Goal: Transaction & Acquisition: Purchase product/service

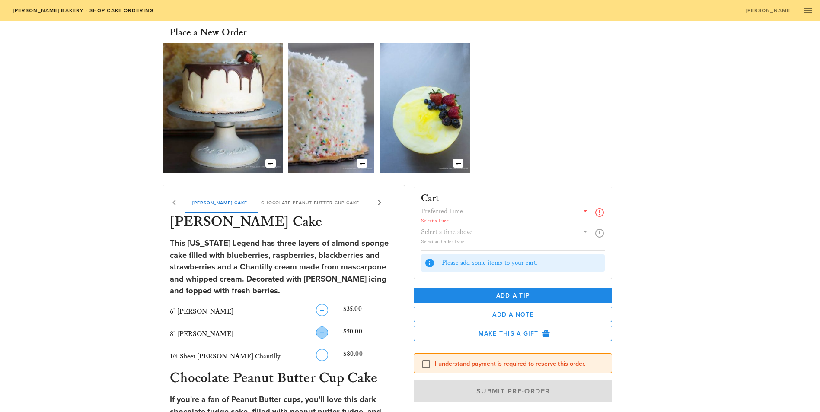
click at [317, 328] on icon "button" at bounding box center [322, 333] width 10 height 10
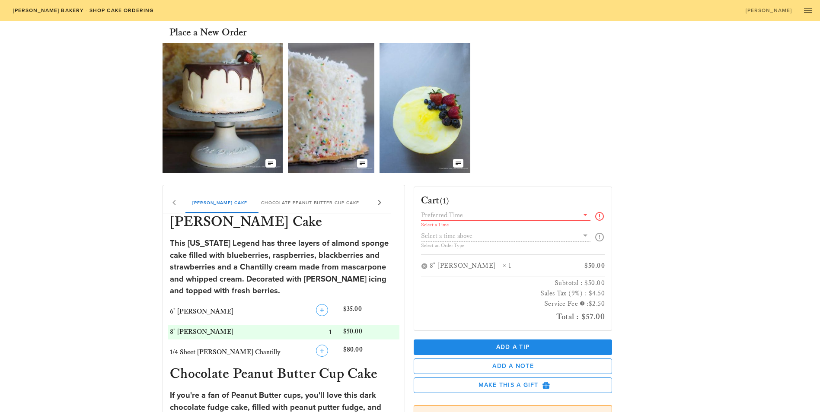
click at [456, 217] on input "text" at bounding box center [500, 215] width 158 height 11
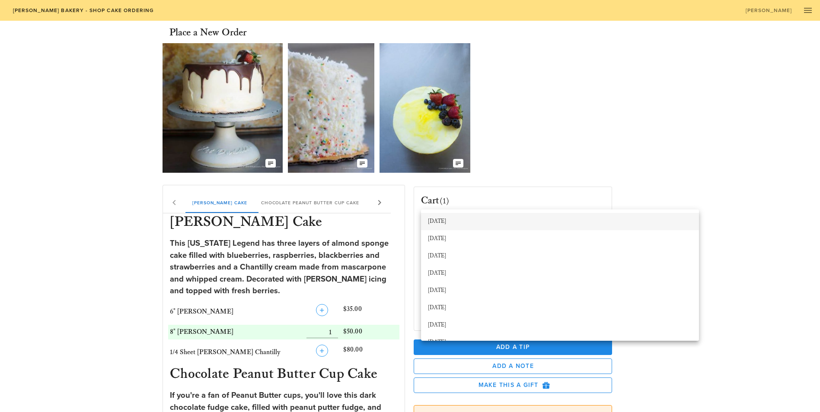
click at [447, 220] on div "[DATE]" at bounding box center [560, 221] width 264 height 7
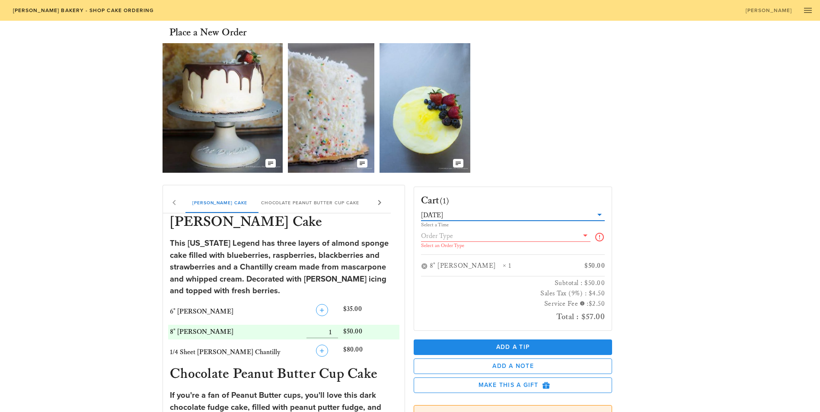
click at [459, 238] on input "text" at bounding box center [500, 235] width 158 height 11
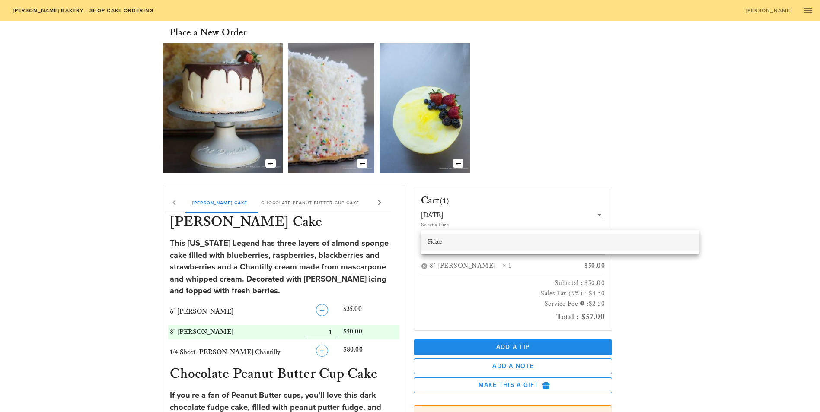
click at [452, 243] on div "Pickup" at bounding box center [560, 242] width 264 height 7
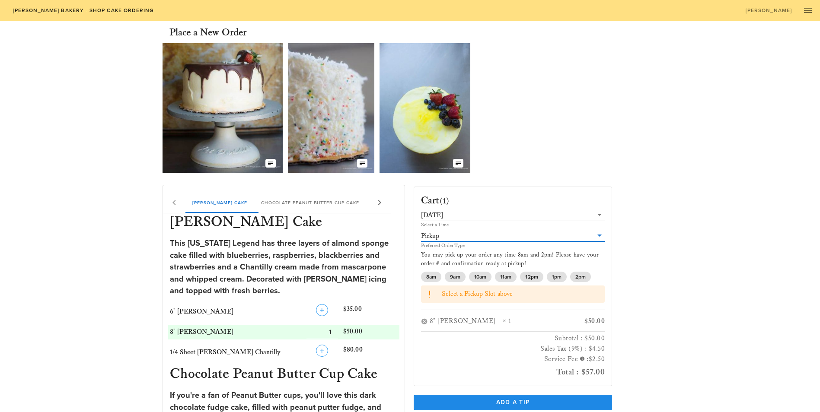
click at [411, 252] on div "Cart (1) [DATE] Select a Time Pickup Preferred Order Type You may pick up your …" at bounding box center [512, 287] width 209 height 200
click at [533, 272] on span "12pm" at bounding box center [531, 277] width 13 height 10
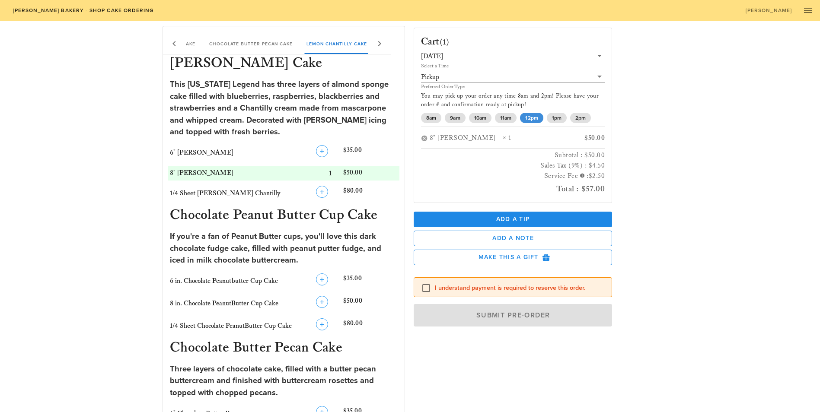
scroll to position [173, 0]
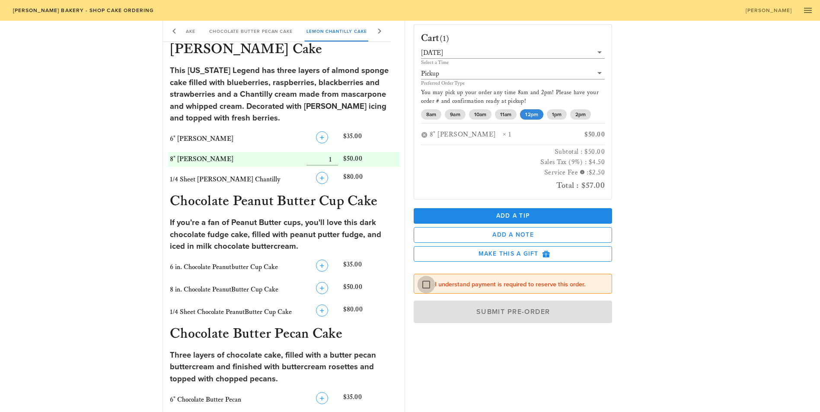
click at [425, 278] on div at bounding box center [426, 285] width 15 height 15
checkbox input "true"
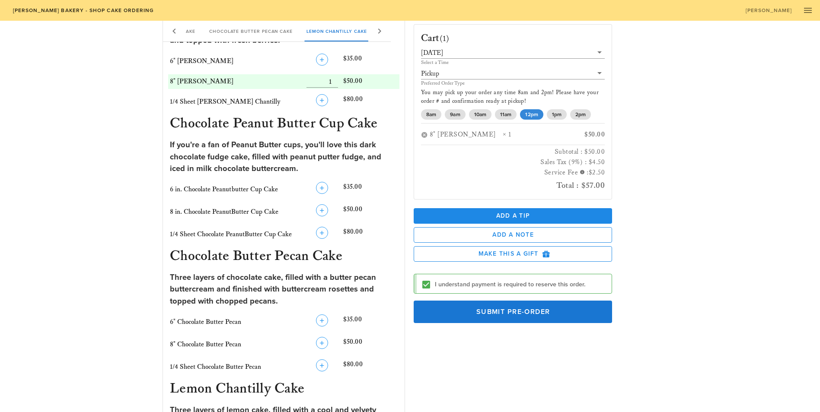
scroll to position [259, 0]
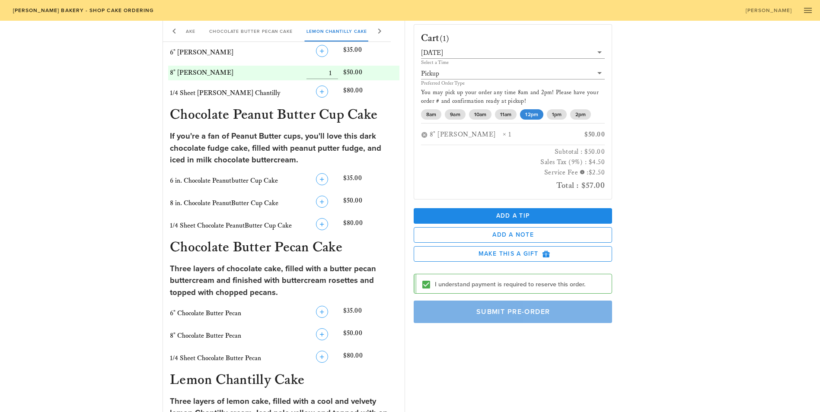
click at [516, 308] on span "Submit Pre-Order" at bounding box center [513, 312] width 179 height 9
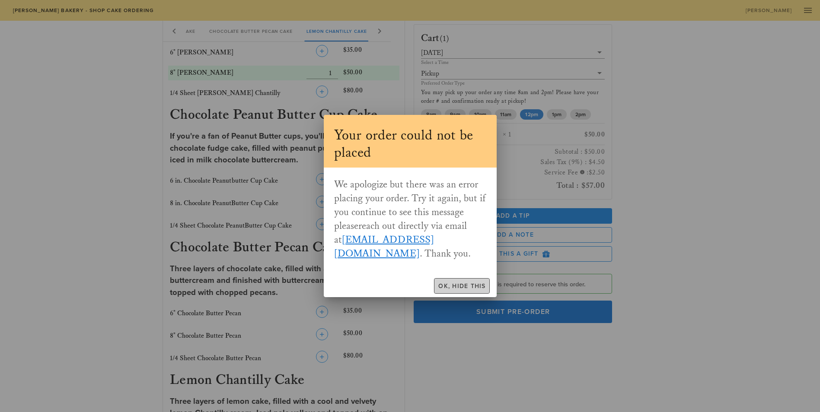
click at [449, 288] on span "Ok, Hide This" at bounding box center [462, 286] width 48 height 7
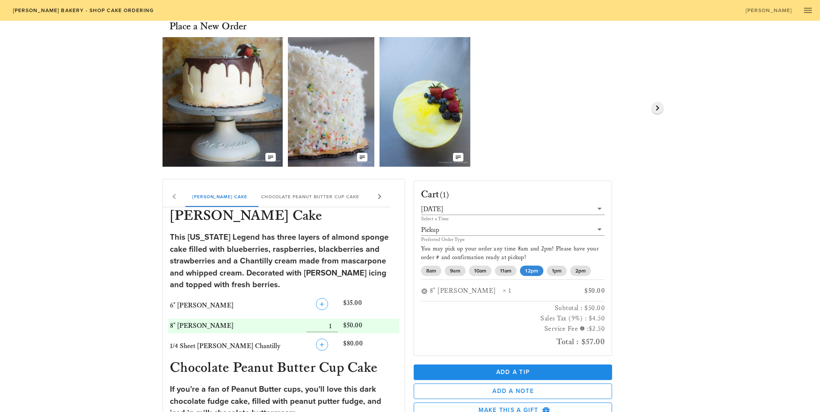
scroll to position [0, 0]
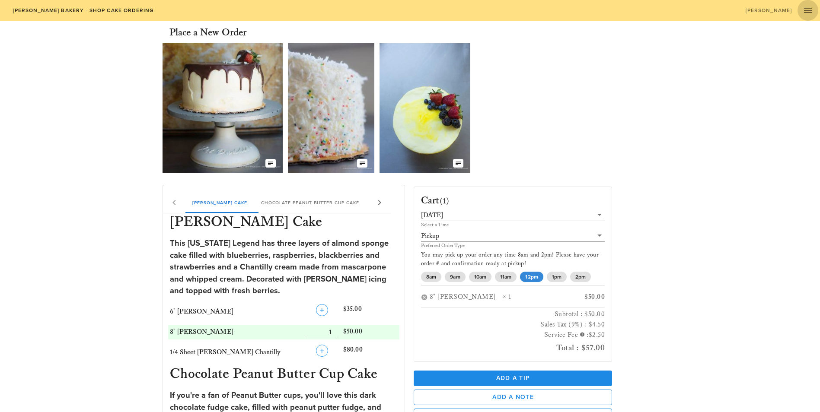
click at [810, 10] on icon "button" at bounding box center [808, 10] width 10 height 10
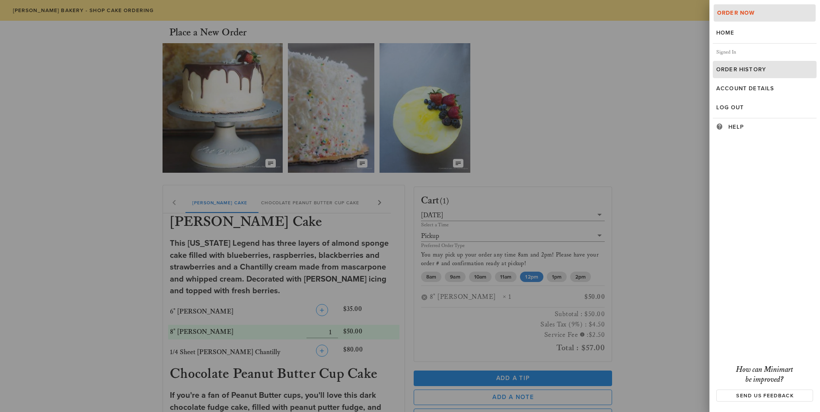
click at [750, 67] on div "Order History" at bounding box center [764, 69] width 97 height 7
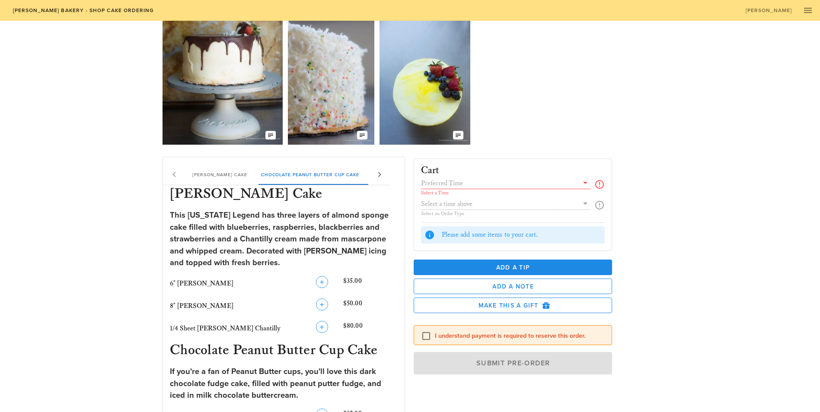
scroll to position [43, 0]
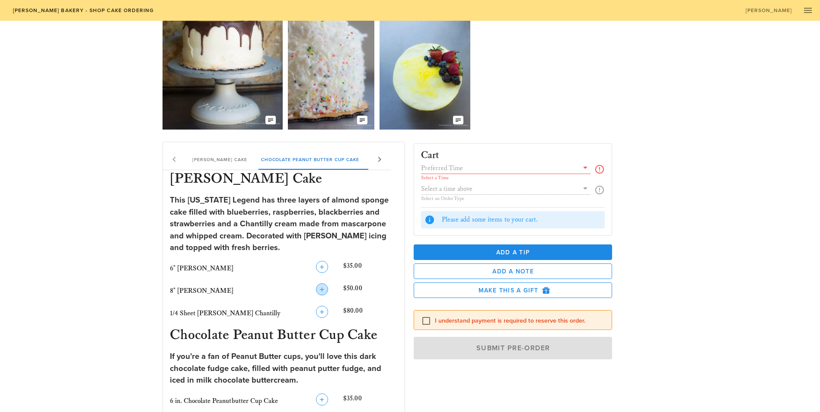
click at [317, 284] on icon "button" at bounding box center [322, 289] width 10 height 10
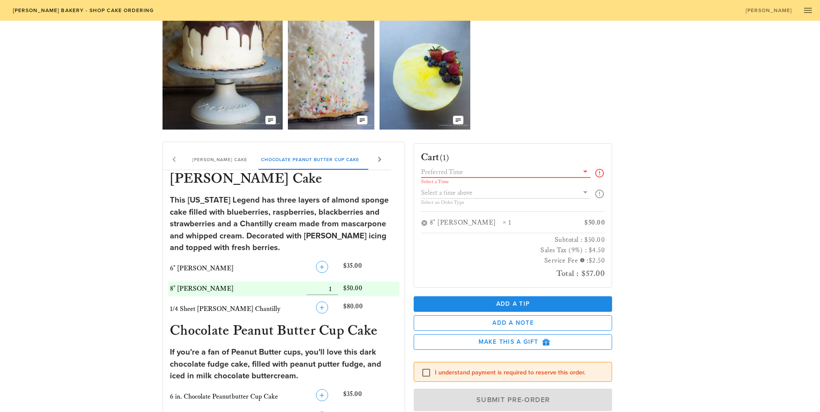
click at [490, 172] on input "text" at bounding box center [500, 171] width 158 height 11
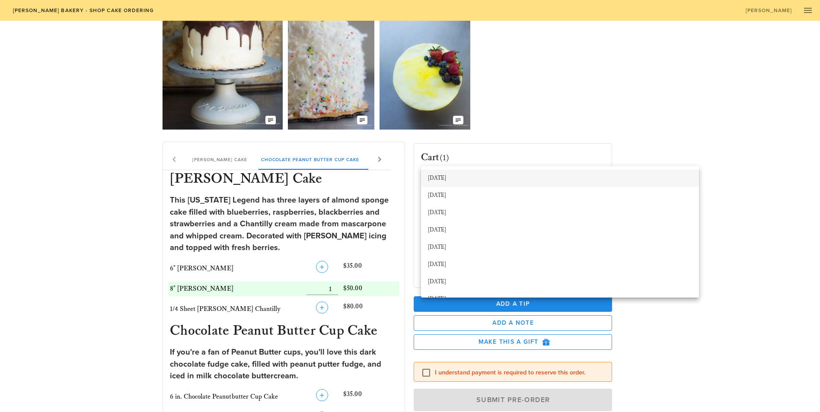
click at [460, 183] on div "[DATE]" at bounding box center [560, 179] width 264 height 14
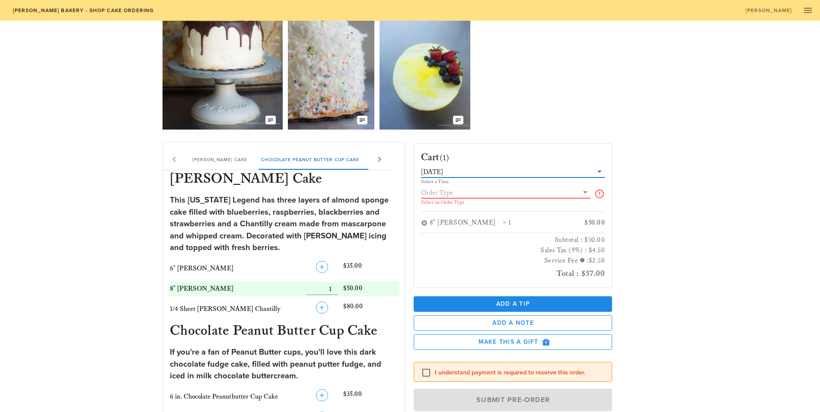
click at [440, 195] on input "text" at bounding box center [500, 192] width 158 height 11
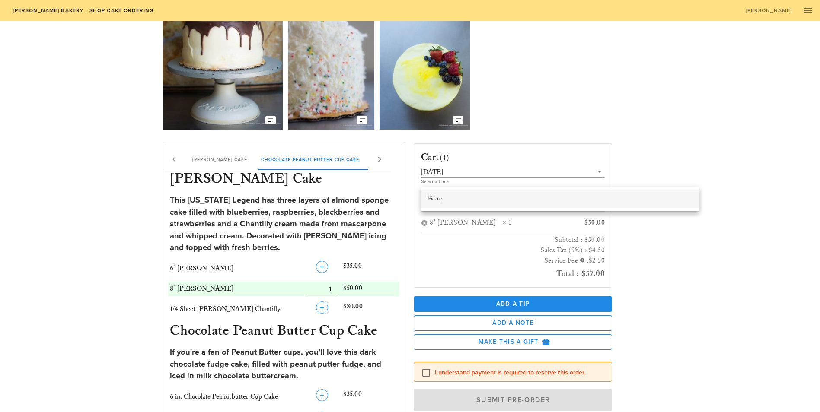
click at [459, 198] on div "Pickup" at bounding box center [560, 199] width 264 height 7
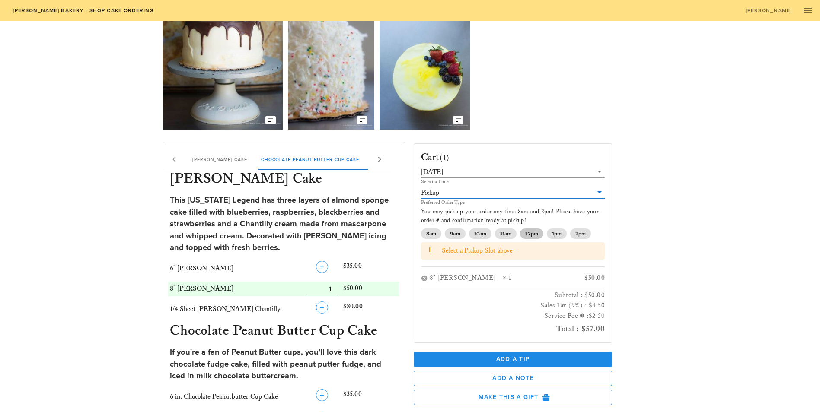
click at [527, 229] on span "12pm" at bounding box center [531, 234] width 13 height 10
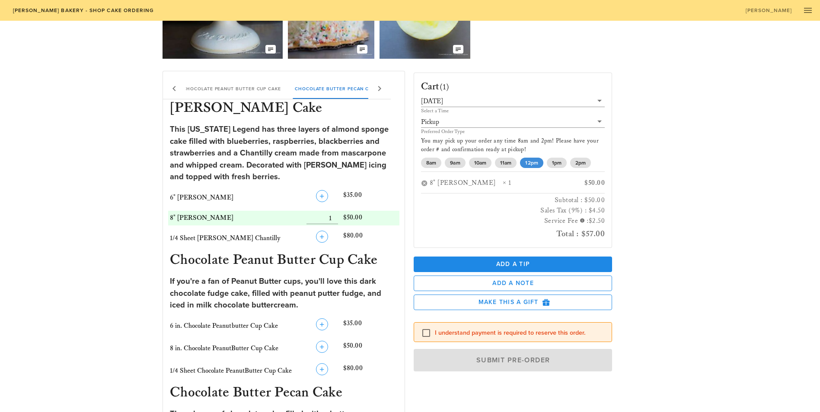
scroll to position [130, 0]
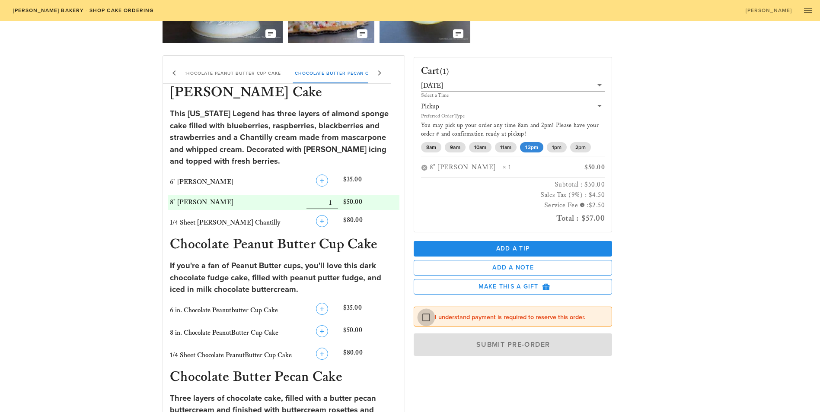
click at [429, 313] on div at bounding box center [426, 317] width 15 height 15
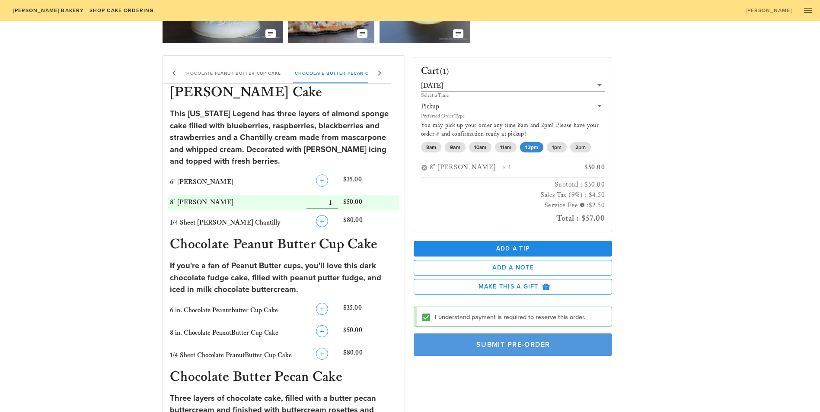
click at [501, 342] on button "Submit Pre-Order" at bounding box center [513, 345] width 199 height 22
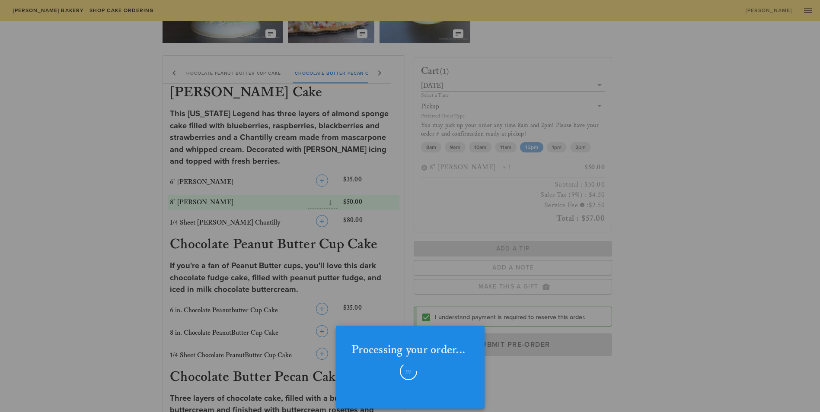
checkbox input "false"
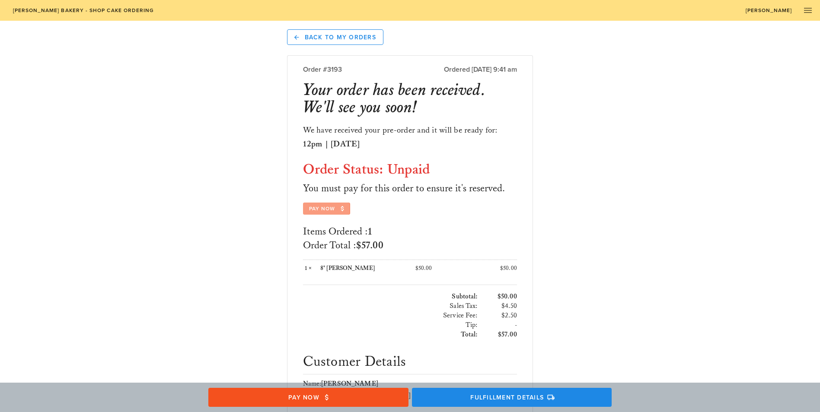
click at [309, 205] on span "Pay Now" at bounding box center [327, 209] width 36 height 8
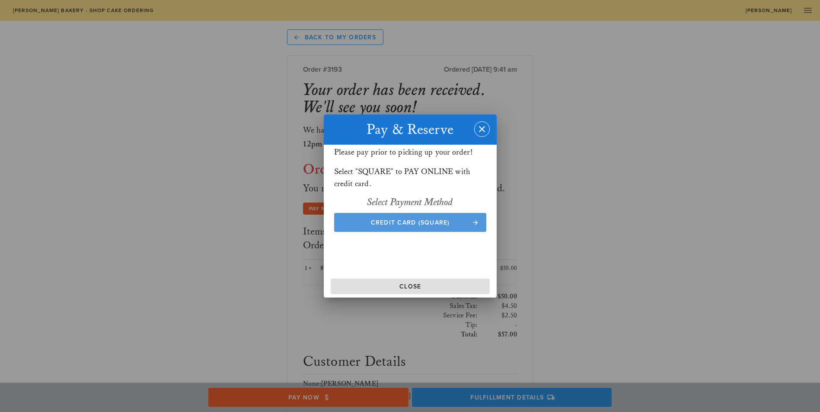
click at [388, 225] on span "Credit Card (Square)" at bounding box center [409, 222] width 135 height 7
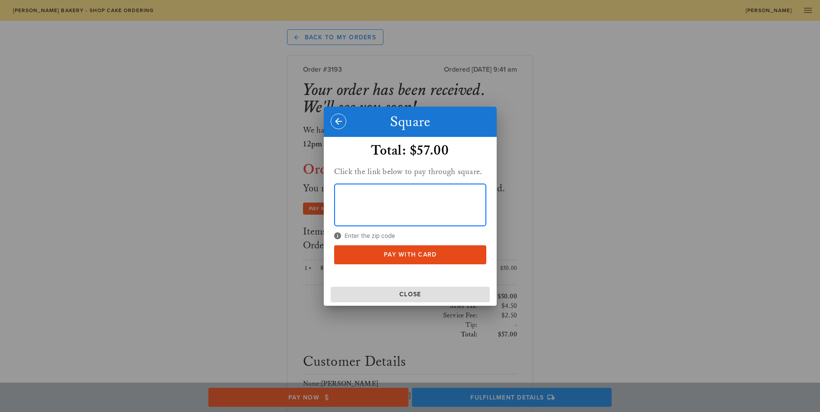
click at [359, 236] on div "Enter the zip code" at bounding box center [410, 215] width 152 height 62
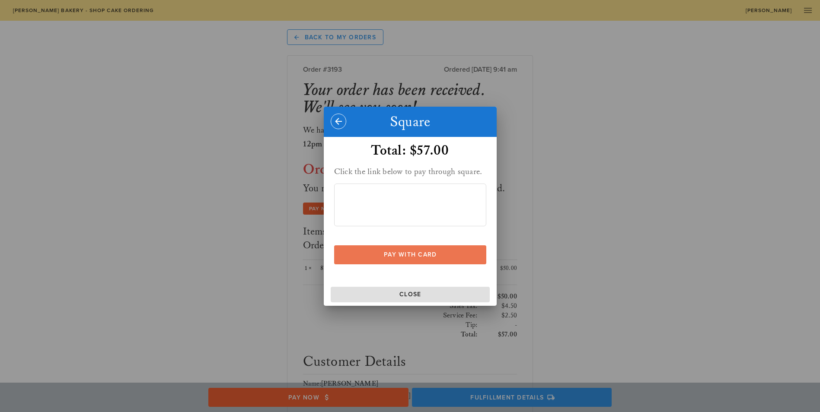
click at [386, 257] on span "Pay With Card" at bounding box center [409, 254] width 135 height 7
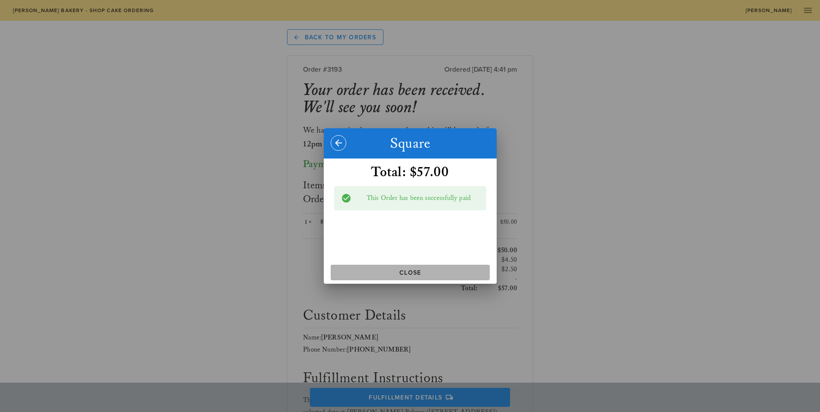
click at [382, 273] on span "Close" at bounding box center [410, 272] width 152 height 7
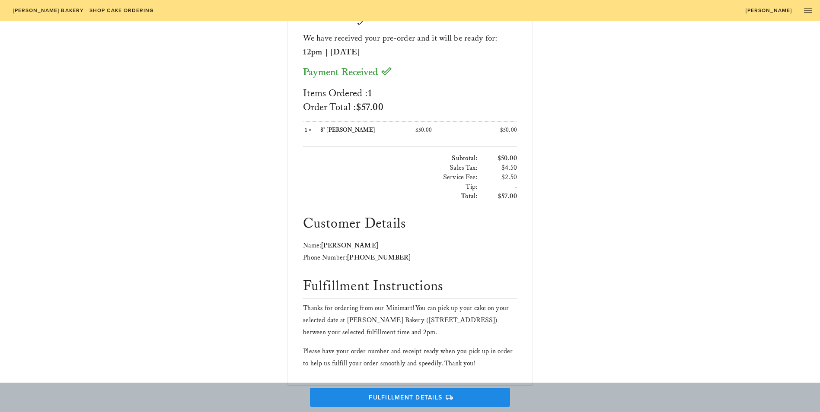
scroll to position [93, 0]
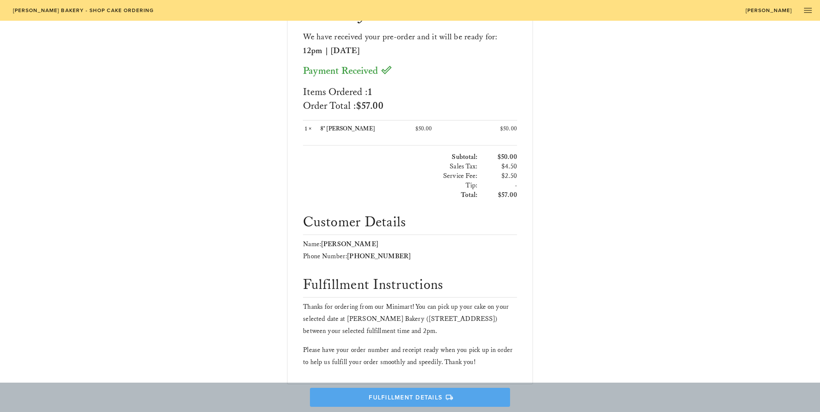
click at [390, 395] on span "Fulfillment Details" at bounding box center [410, 398] width 183 height 8
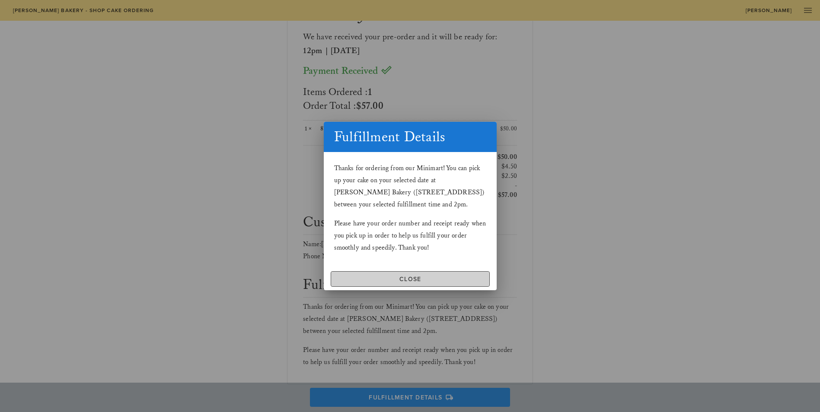
click at [436, 281] on span "Close" at bounding box center [410, 279] width 151 height 7
